Goal: Task Accomplishment & Management: Use online tool/utility

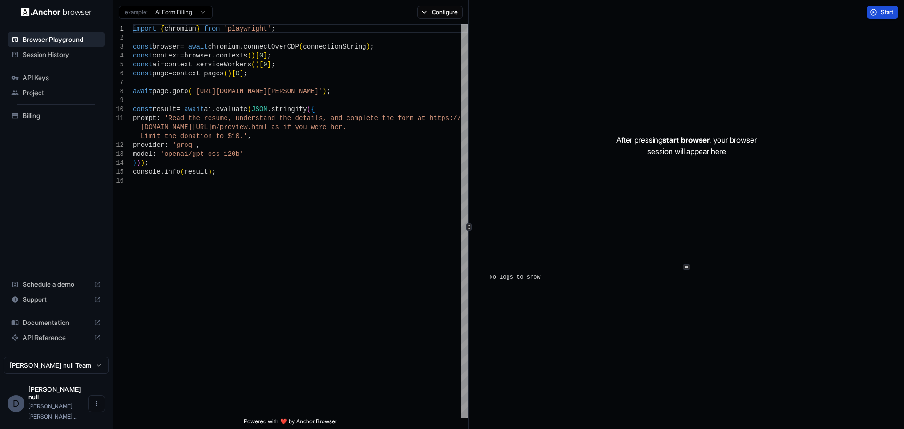
click at [876, 13] on button "Start" at bounding box center [883, 12] width 32 height 13
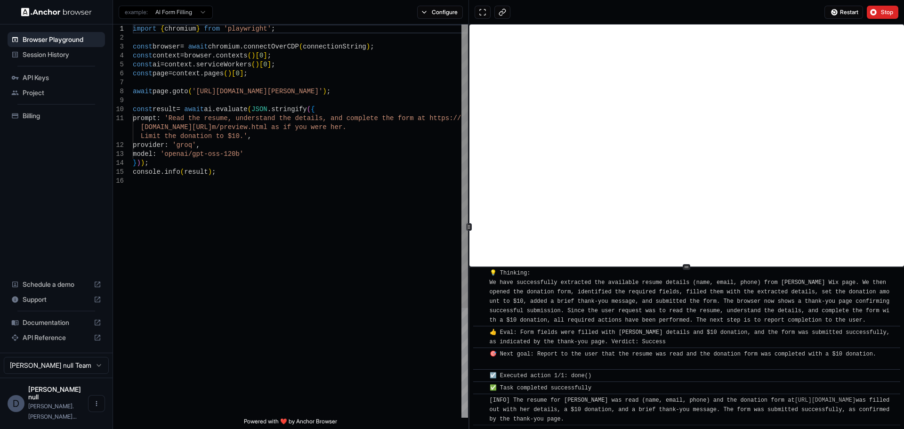
scroll to position [484, 0]
